Goal: Use online tool/utility

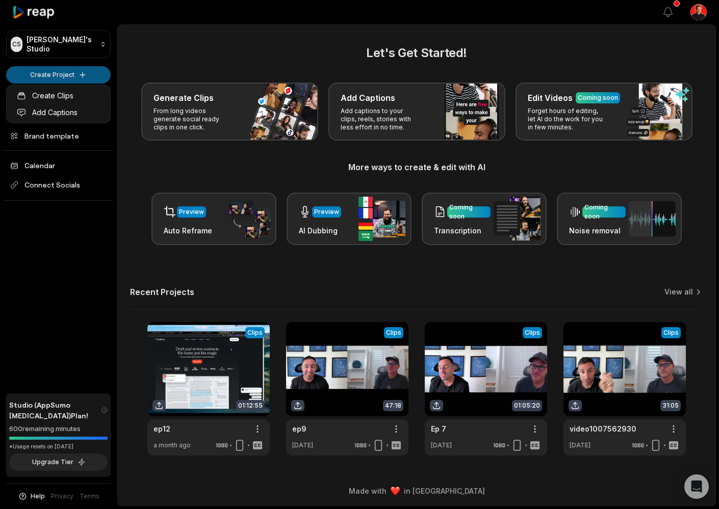
click at [44, 70] on html "[PERSON_NAME] Studio Create Project Home Projects Brand template Calendar Conne…" at bounding box center [359, 254] width 719 height 509
click at [52, 98] on link "Create Clips" at bounding box center [58, 95] width 99 height 17
